Goal: Task Accomplishment & Management: Use online tool/utility

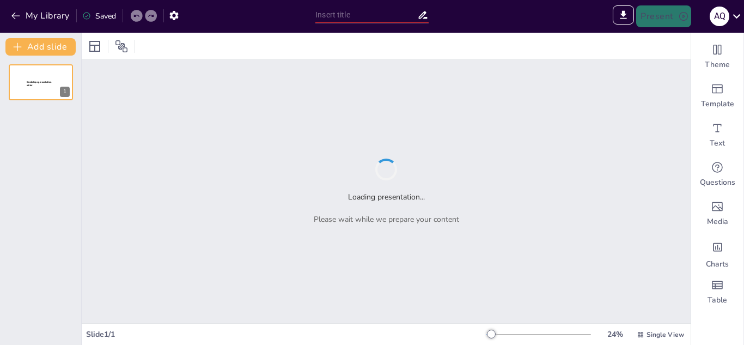
type input "Tema 3: Regulación del transporte y tecnología de la comunicación"
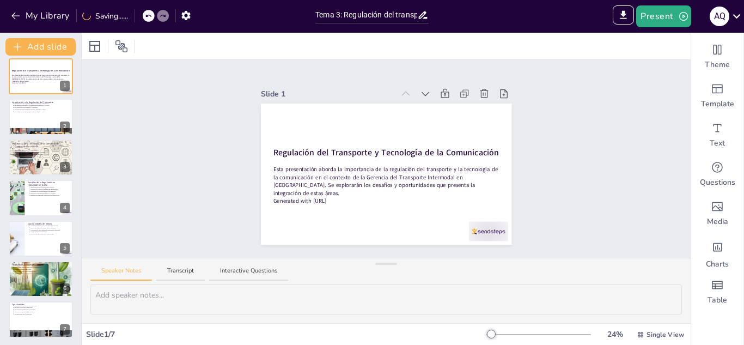
scroll to position [8, 0]
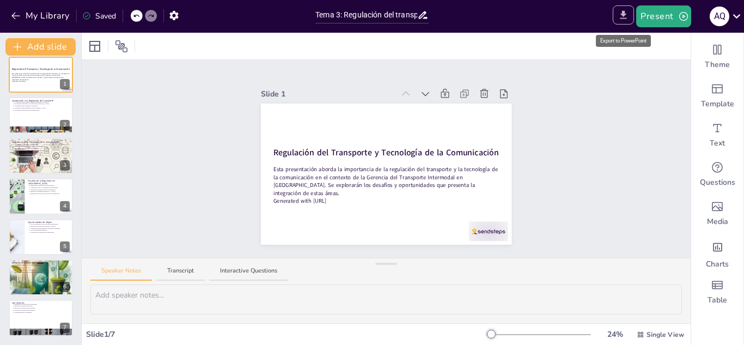
click at [623, 22] on button "Export to PowerPoint" at bounding box center [622, 14] width 21 height 19
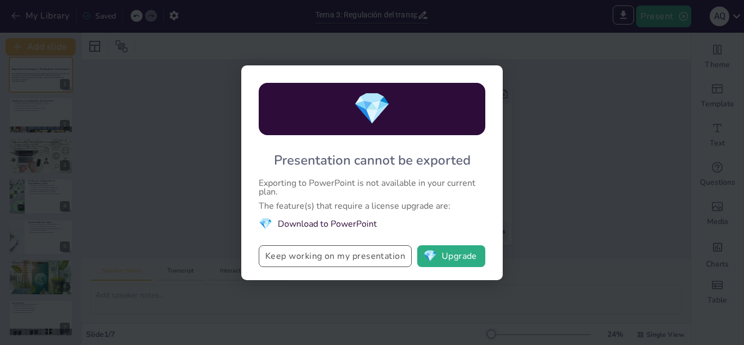
click at [365, 255] on button "Keep working on my presentation" at bounding box center [335, 256] width 153 height 22
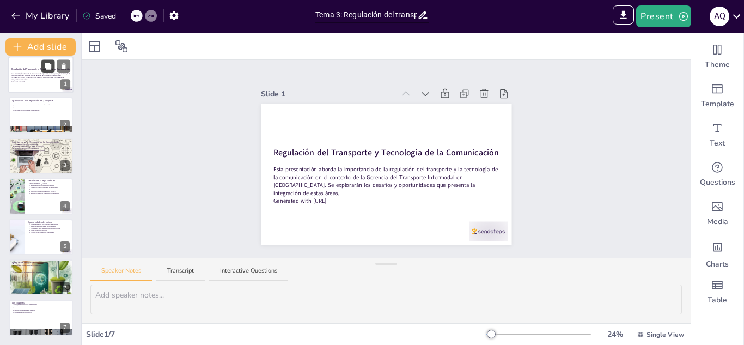
click at [46, 69] on icon at bounding box center [48, 67] width 8 height 8
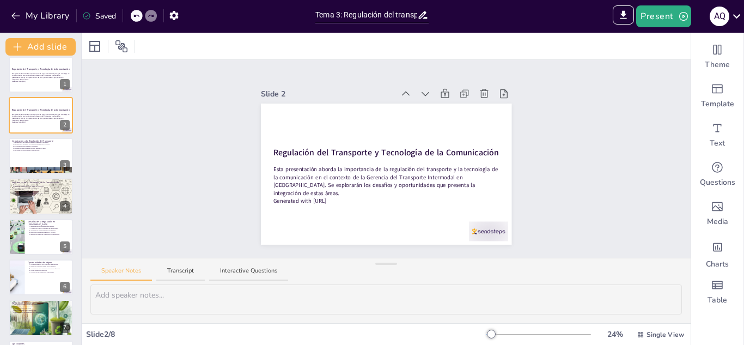
scroll to position [0, 0]
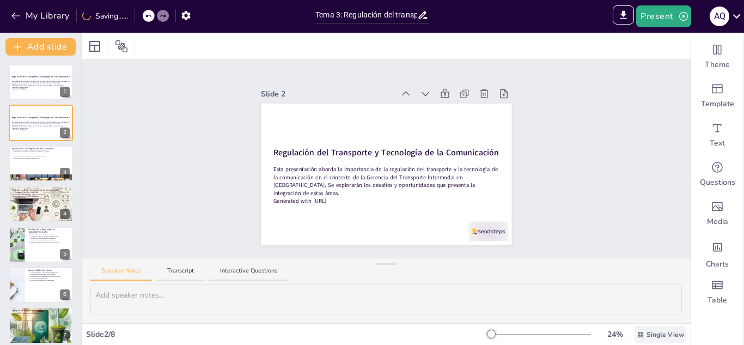
click at [671, 335] on span "Single View" at bounding box center [665, 334] width 38 height 10
click at [655, 305] on span "List View" at bounding box center [644, 309] width 57 height 11
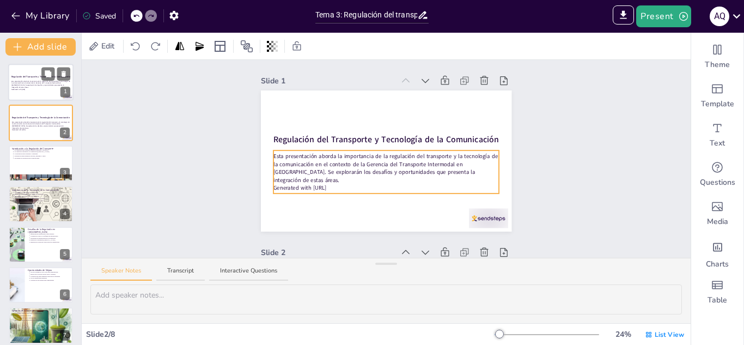
click at [40, 84] on p "Esta presentación aborda la importancia de la regulación del transporte y la te…" at bounding box center [40, 84] width 59 height 8
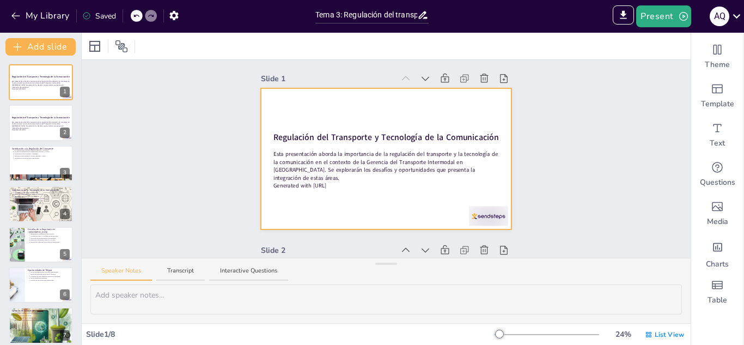
click at [490, 226] on div at bounding box center [386, 158] width 250 height 141
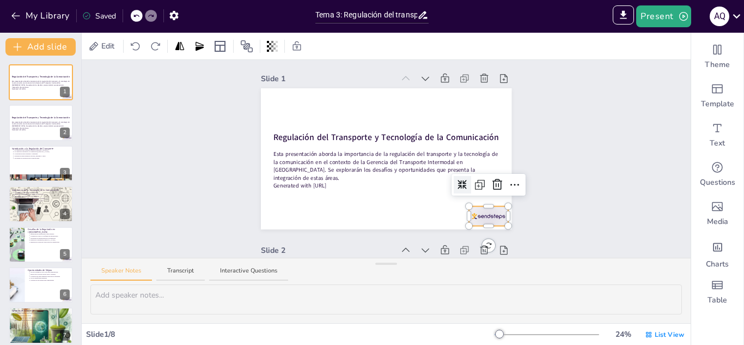
click at [496, 218] on div "Regulación del Transporte y Tecnología de la Comunicación Esta presentación abo…" at bounding box center [386, 158] width 250 height 141
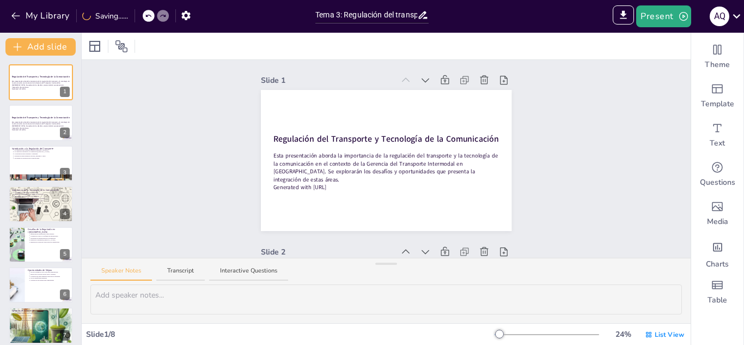
scroll to position [0, 0]
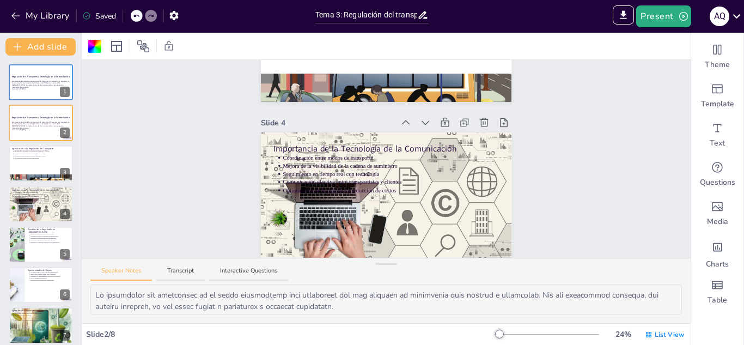
type textarea "La coordinación efectiva entre diferentes modos de transporte es esencial para …"
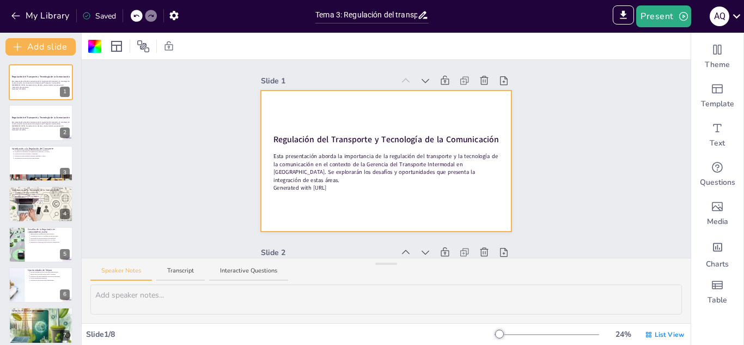
click at [371, 111] on div at bounding box center [386, 160] width 250 height 141
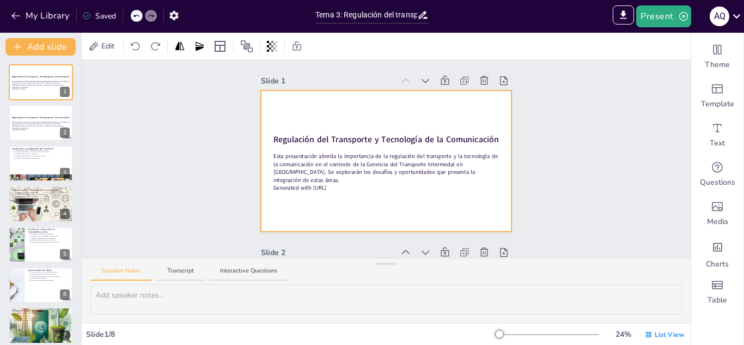
click at [261, 101] on div at bounding box center [386, 160] width 250 height 141
drag, startPoint x: 97, startPoint y: 248, endPoint x: 105, endPoint y: 251, distance: 8.1
click at [101, 266] on div "Slide 1 Regulación del Transporte y Tecnología de la Comunicación Esta presenta…" at bounding box center [386, 191] width 609 height 263
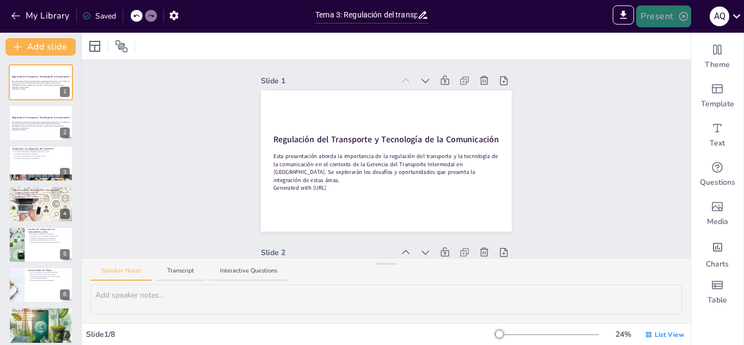
click at [671, 9] on button "Present" at bounding box center [663, 16] width 54 height 22
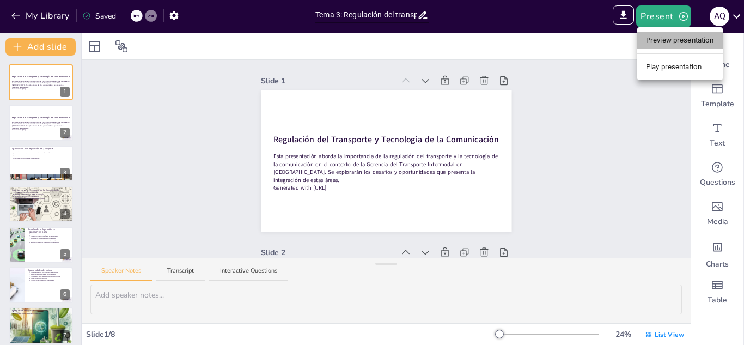
click at [663, 48] on li "Preview presentation" at bounding box center [679, 40] width 85 height 17
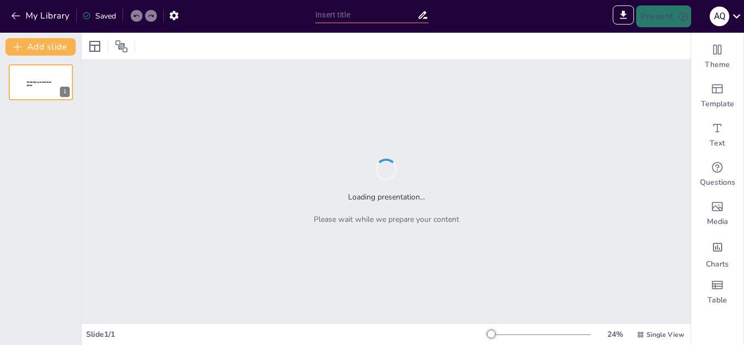
type input "Sendsteps presentation"
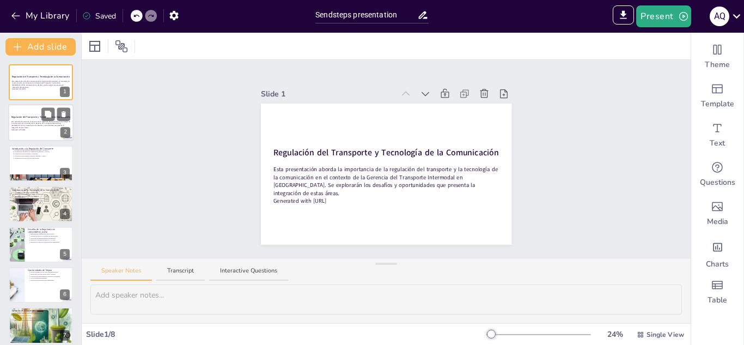
click at [37, 124] on p "Esta presentación aborda la importancia de la regulación del transporte y la te…" at bounding box center [40, 124] width 59 height 8
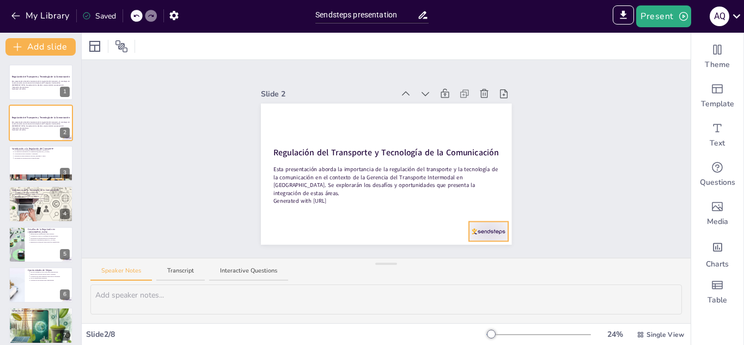
click at [479, 224] on div at bounding box center [488, 232] width 39 height 20
click at [51, 168] on div at bounding box center [40, 163] width 65 height 37
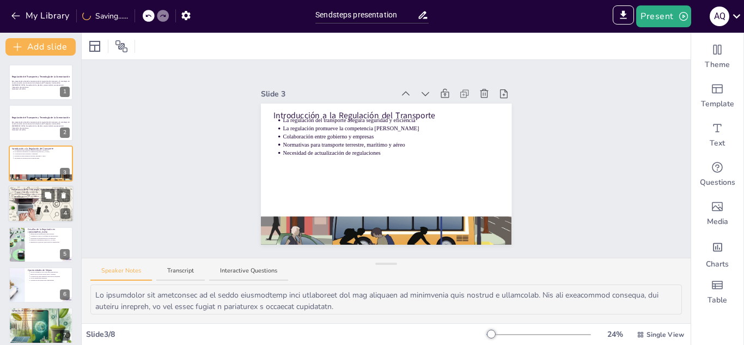
click at [54, 204] on div at bounding box center [40, 203] width 65 height 37
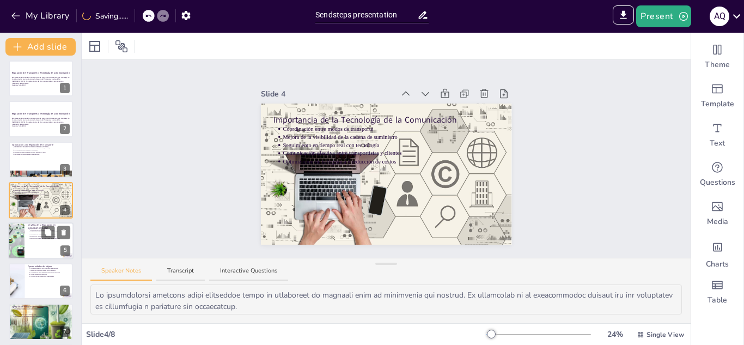
click at [26, 256] on div at bounding box center [40, 240] width 65 height 37
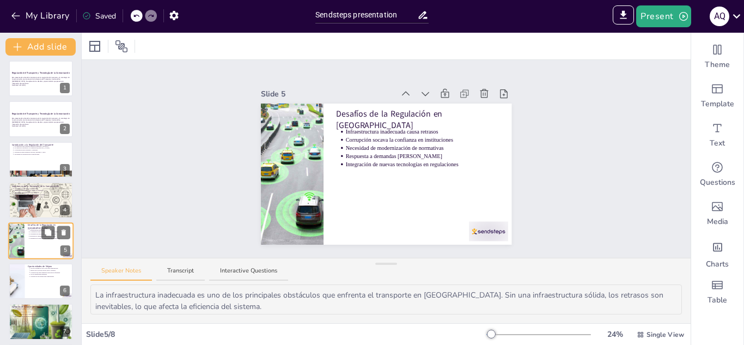
scroll to position [44, 0]
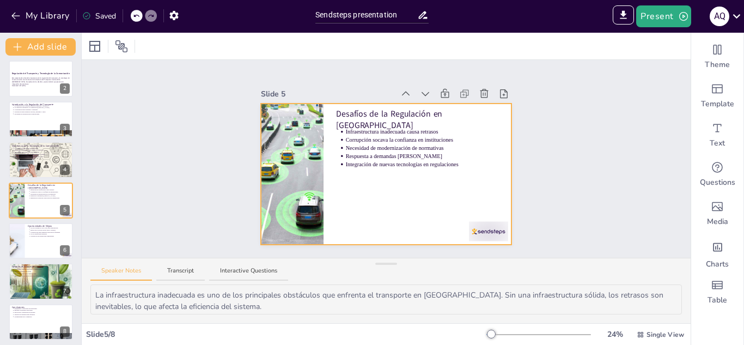
click at [476, 224] on div at bounding box center [488, 232] width 39 height 20
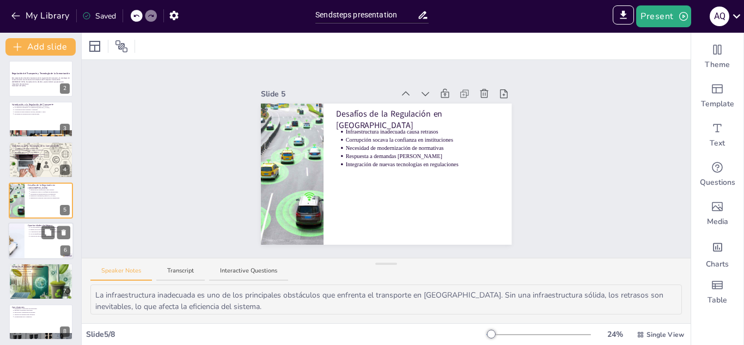
click at [35, 247] on div at bounding box center [40, 240] width 65 height 37
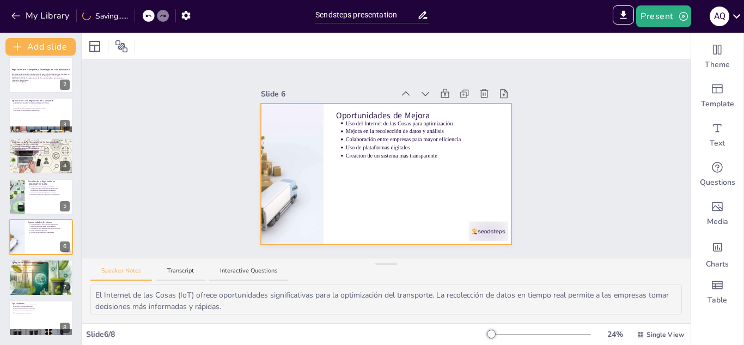
click at [501, 222] on div at bounding box center [386, 173] width 250 height 141
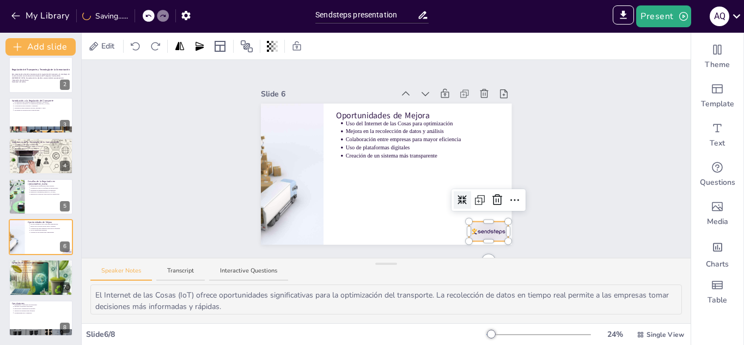
click at [488, 228] on div at bounding box center [488, 232] width 39 height 20
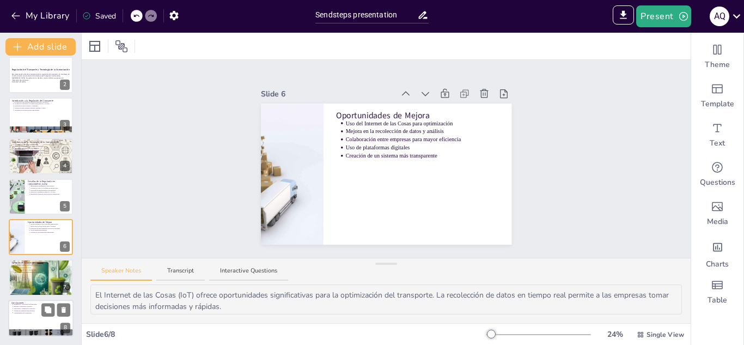
click at [32, 306] on p "Enfoque colaborativo necesario" at bounding box center [42, 306] width 57 height 2
type textarea "La regulación y la tecnología son componentes clave para el desarrollo sostenib…"
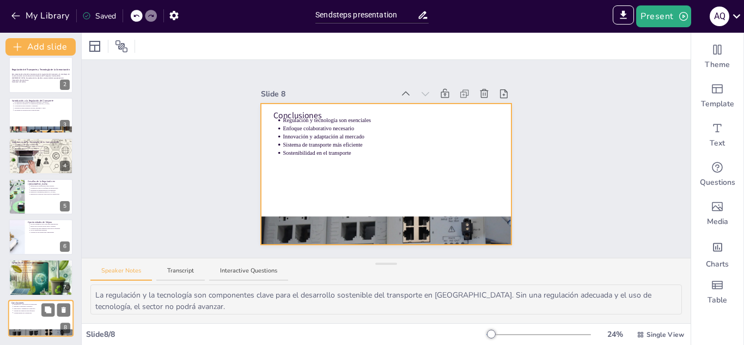
click at [41, 316] on div at bounding box center [40, 317] width 65 height 37
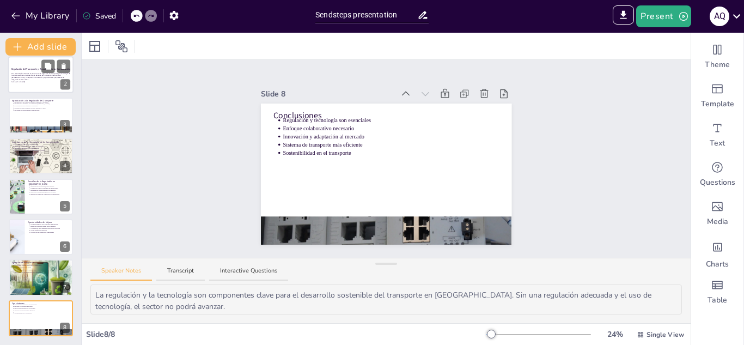
click at [51, 75] on p "Esta presentación aborda la importancia de la regulación del transporte y la te…" at bounding box center [40, 76] width 59 height 8
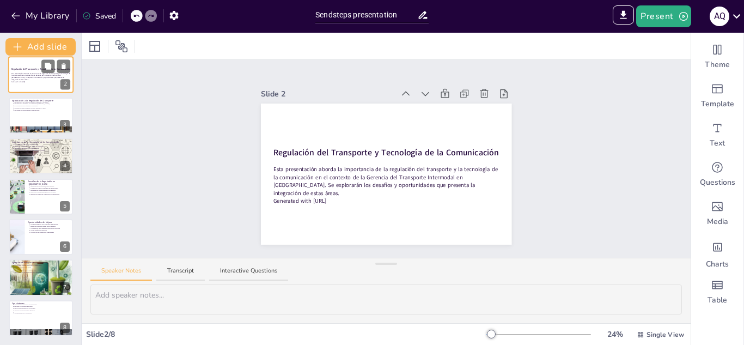
scroll to position [0, 0]
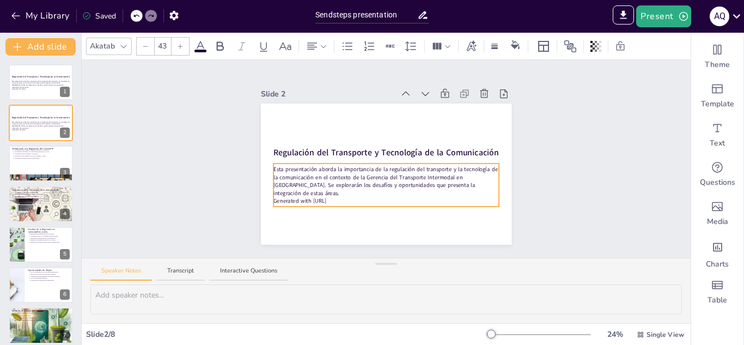
click at [379, 177] on p "Esta presentación aborda la importancia de la regulación del transporte y la te…" at bounding box center [385, 181] width 225 height 32
drag, startPoint x: 539, startPoint y: 126, endPoint x: 530, endPoint y: 134, distance: 12.7
click at [539, 127] on div "Slide 1 Regulación del Transporte y Tecnología de la Comunicación Esta presenta…" at bounding box center [386, 159] width 609 height 198
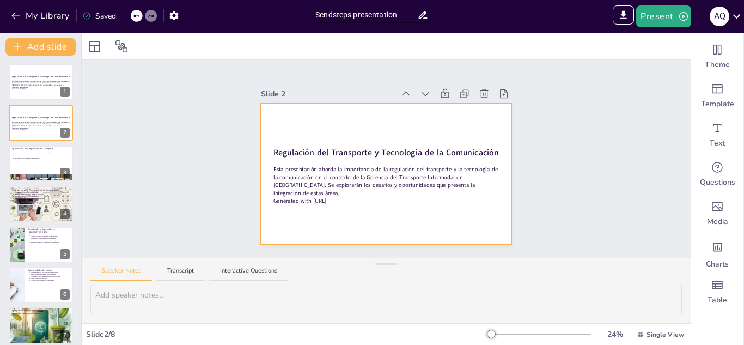
click at [490, 126] on div at bounding box center [386, 173] width 250 height 141
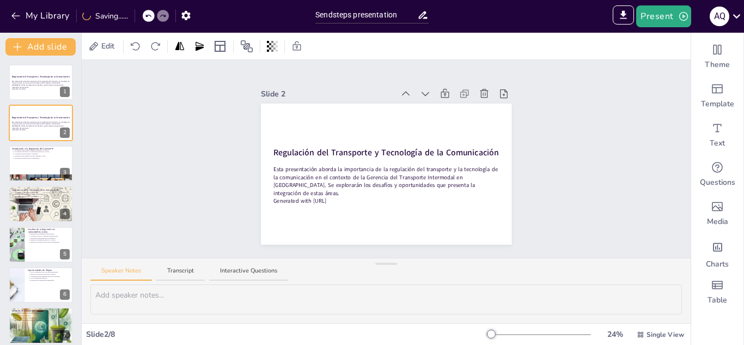
click at [743, 235] on div "Theme Template Text Questions Media Charts Table" at bounding box center [717, 189] width 53 height 312
click at [624, 21] on button "Export to PowerPoint" at bounding box center [622, 14] width 21 height 19
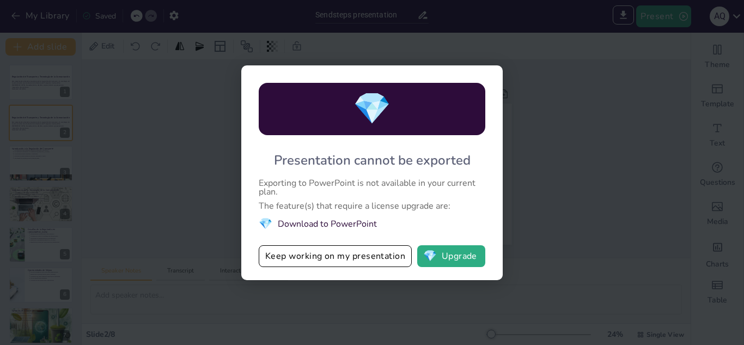
click at [584, 195] on div "💎 Presentation cannot be exported Exporting to PowerPoint is not available in y…" at bounding box center [372, 172] width 744 height 345
click at [394, 249] on button "Keep working on my presentation" at bounding box center [335, 256] width 153 height 22
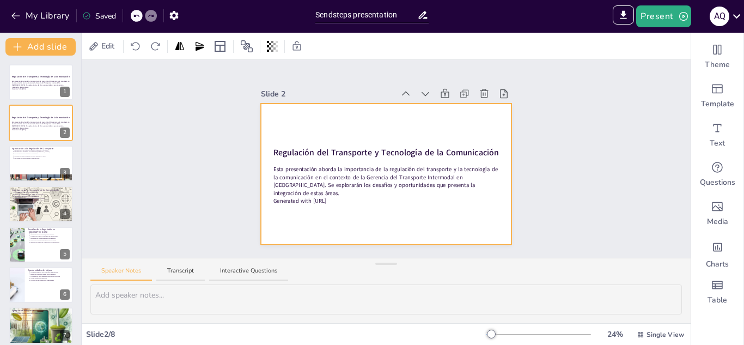
click at [485, 111] on div at bounding box center [386, 173] width 250 height 141
click at [447, 114] on div at bounding box center [386, 173] width 250 height 141
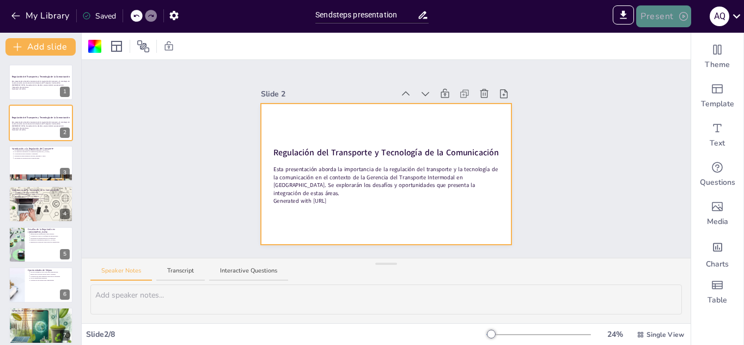
click at [671, 20] on button "Present" at bounding box center [663, 16] width 54 height 22
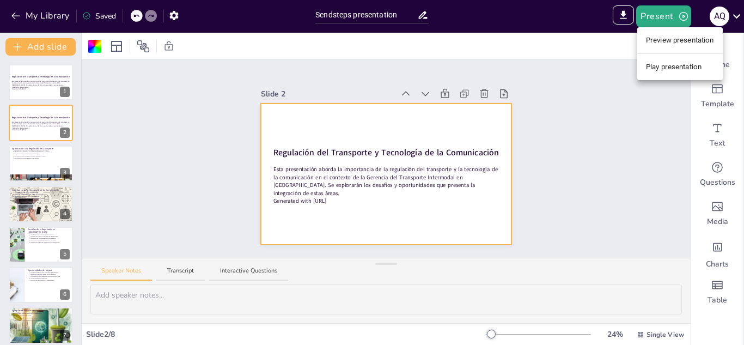
click at [690, 39] on li "Preview presentation" at bounding box center [679, 40] width 85 height 17
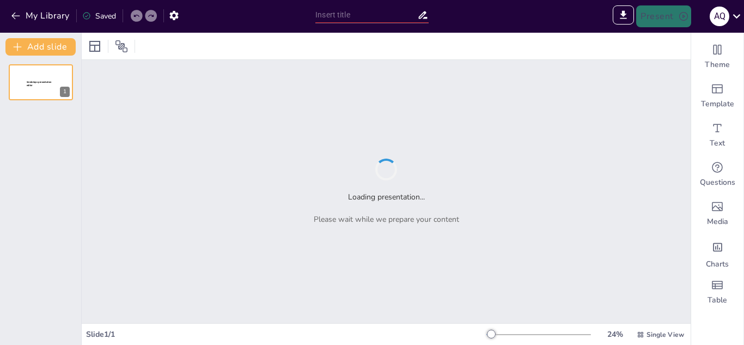
type input "Sendsteps presentation"
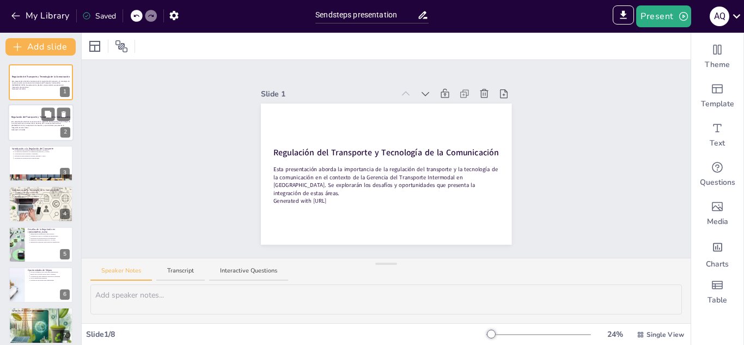
click at [40, 122] on p "Esta presentación aborda la importancia de la regulación del transporte y la te…" at bounding box center [40, 124] width 59 height 8
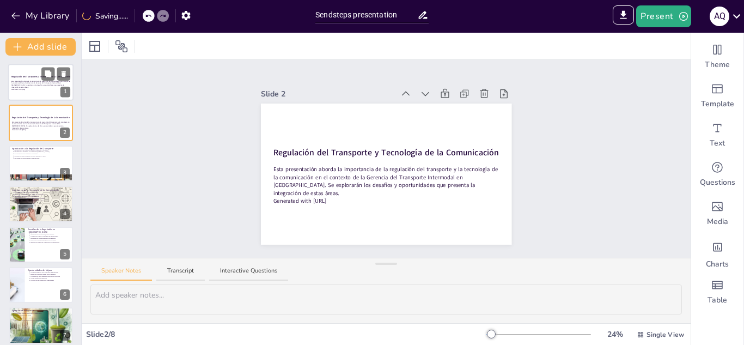
click at [11, 84] on p "Esta presentación aborda la importancia de la regulación del transporte y la te…" at bounding box center [40, 84] width 59 height 8
click at [27, 115] on strong "Regulación del Transporte y Tecnología de la Comunicación" at bounding box center [40, 116] width 59 height 3
click at [46, 75] on icon at bounding box center [48, 73] width 7 height 7
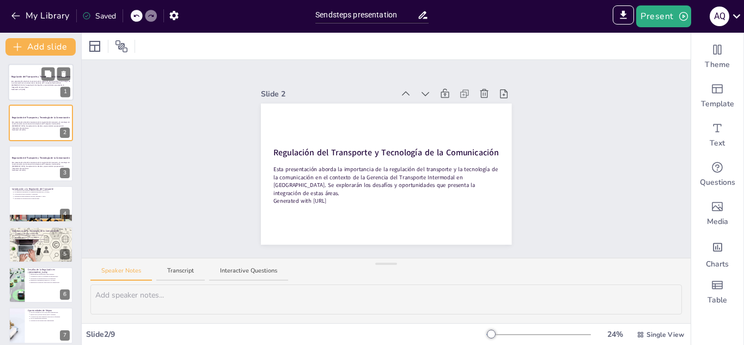
click at [40, 83] on p "Esta presentación aborda la importancia de la regulación del transporte y la te…" at bounding box center [40, 84] width 59 height 8
click at [35, 119] on div "Regulación del Transporte y Tecnología de la Comunicación" at bounding box center [40, 117] width 59 height 5
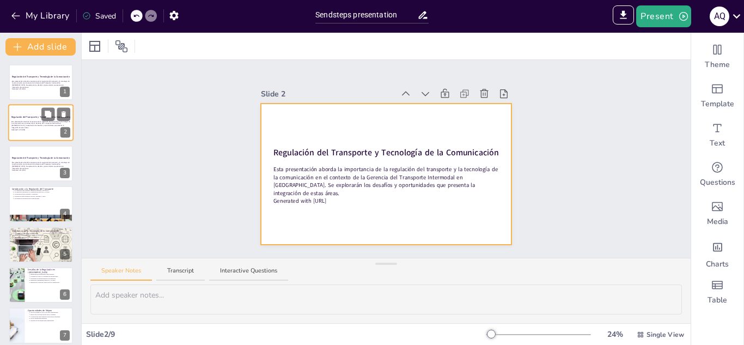
click at [30, 136] on div at bounding box center [40, 123] width 65 height 37
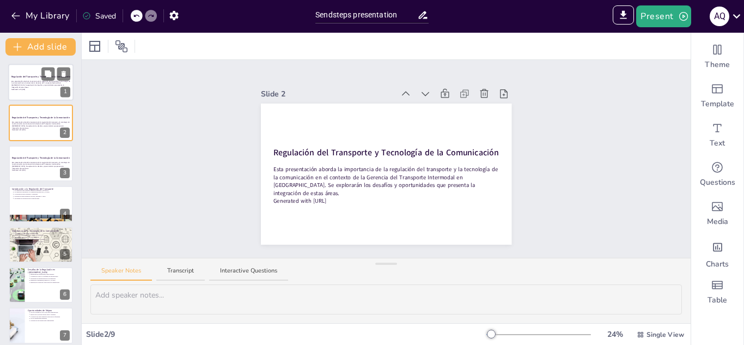
click at [17, 77] on strong "Regulación del Transporte y Tecnología de la Comunicación" at bounding box center [40, 76] width 59 height 3
click at [24, 113] on div at bounding box center [40, 123] width 65 height 37
click at [18, 69] on div at bounding box center [40, 82] width 65 height 37
click at [22, 117] on strong "Regulación del Transporte y Tecnología de la Comunicación" at bounding box center [40, 116] width 59 height 3
click at [22, 155] on div "Regulación del Transporte y Tecnología de la Comunicación" at bounding box center [40, 157] width 59 height 5
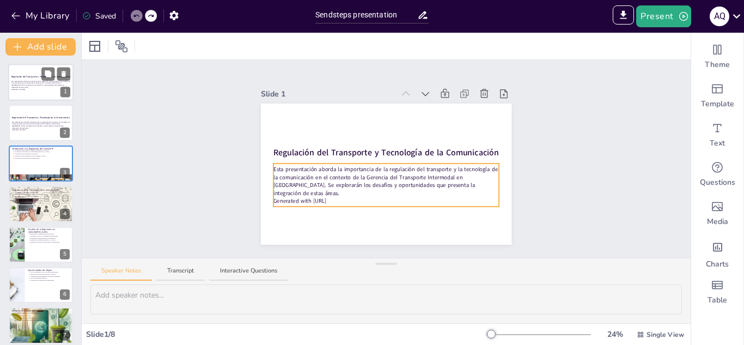
click at [19, 88] on p "Generated with [URL]" at bounding box center [40, 89] width 59 height 2
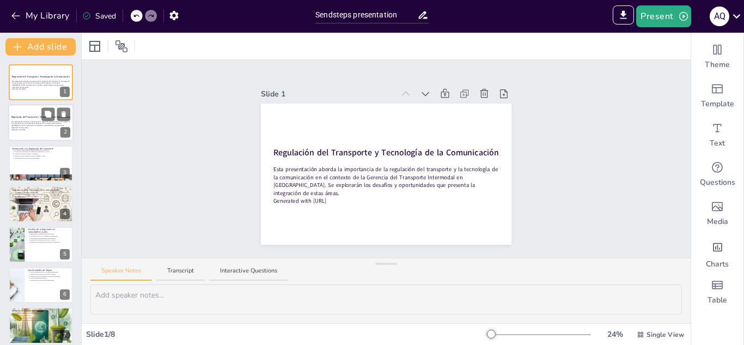
click at [24, 124] on p "Esta presentación aborda la importancia de la regulación del transporte y la te…" at bounding box center [40, 124] width 59 height 8
click at [29, 94] on div at bounding box center [40, 82] width 65 height 37
click at [137, 13] on icon at bounding box center [136, 16] width 7 height 7
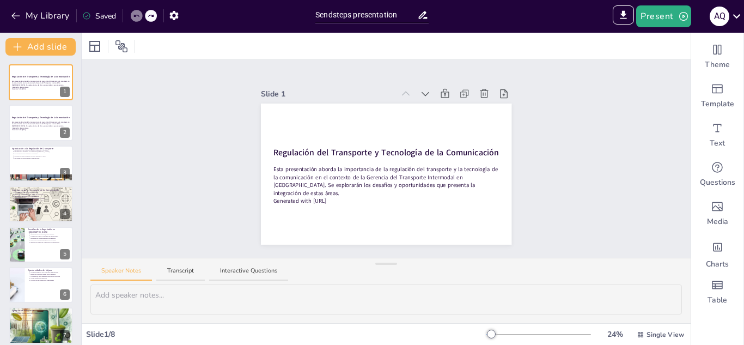
click at [137, 13] on icon at bounding box center [136, 16] width 7 height 7
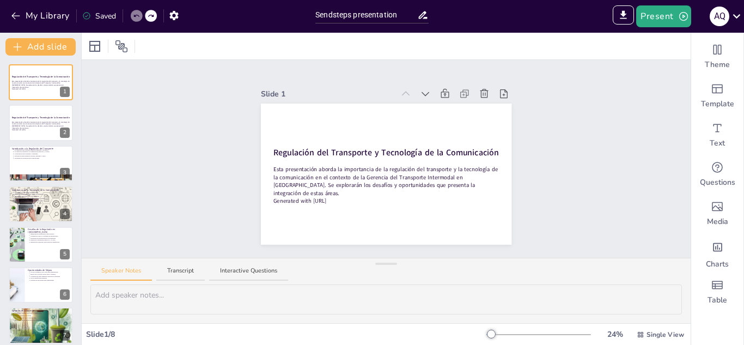
click at [137, 13] on icon at bounding box center [136, 16] width 7 height 7
click at [36, 132] on div at bounding box center [40, 123] width 65 height 37
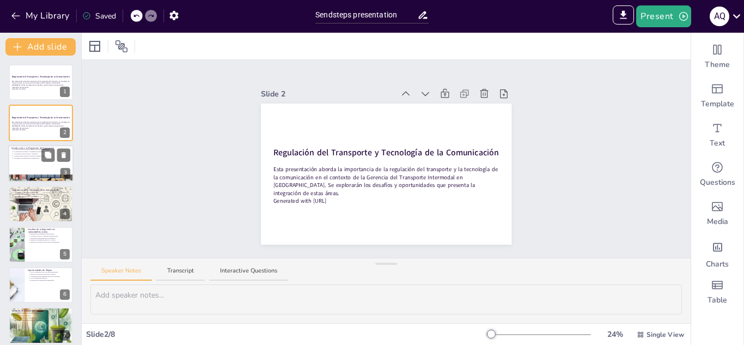
click at [46, 169] on div at bounding box center [40, 163] width 65 height 37
type textarea "La regulación del transporte es un pilar fundamental para garantizar que los si…"
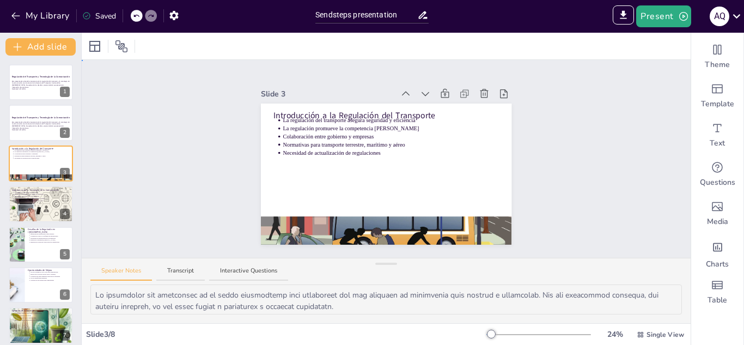
click at [195, 171] on div "Slide 1 Regulación del Transporte y Tecnología de la Comunicación Esta presenta…" at bounding box center [386, 159] width 609 height 198
click at [533, 205] on div "Slide 1 Regulación del Transporte y Tecnología de la Comunicación Esta presenta…" at bounding box center [385, 158] width 311 height 171
click at [171, 134] on div "Slide 1 Regulación del Transporte y Tecnología de la Comunicación Esta presenta…" at bounding box center [386, 159] width 609 height 198
click at [673, 17] on button "Present" at bounding box center [663, 16] width 54 height 22
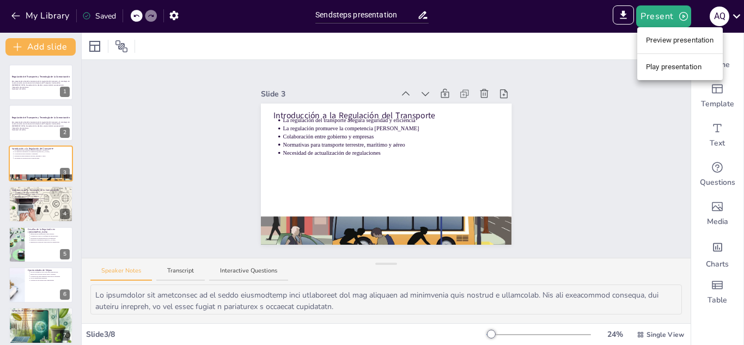
click at [678, 64] on li "Play presentation" at bounding box center [679, 66] width 85 height 17
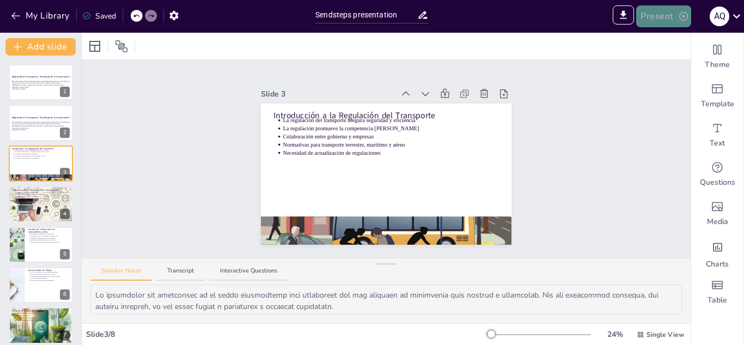
click at [662, 23] on button "Present" at bounding box center [663, 16] width 54 height 22
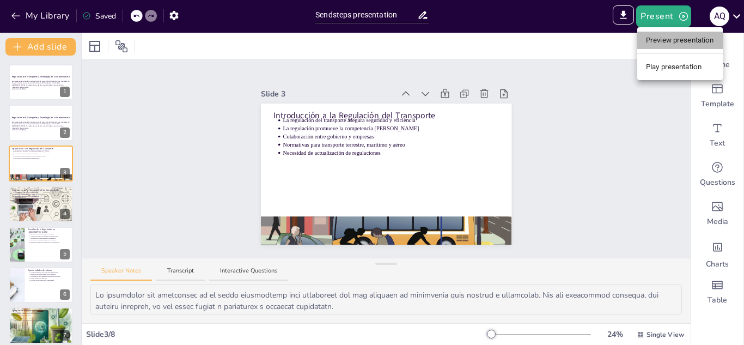
click at [668, 42] on li "Preview presentation" at bounding box center [679, 40] width 85 height 17
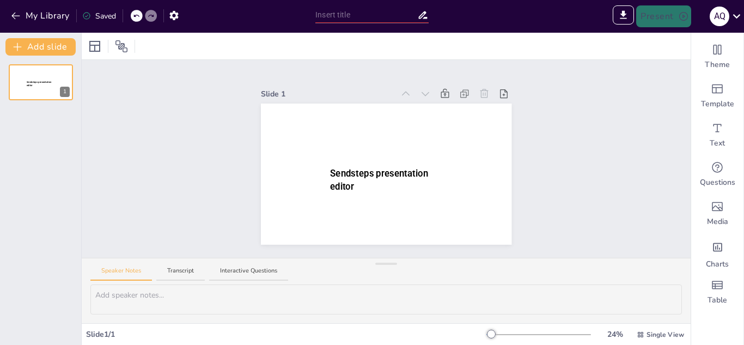
type input "Sendsteps presentation"
